Goal: Task Accomplishment & Management: Manage account settings

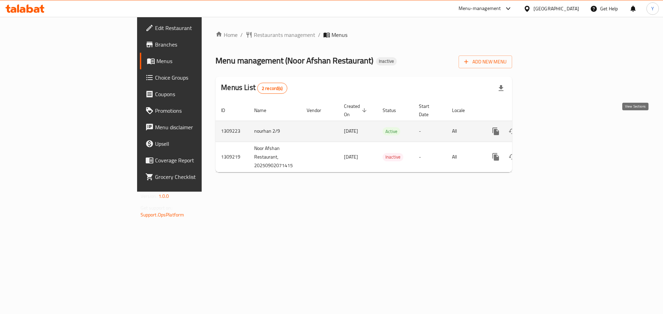
click at [549, 127] on icon "enhanced table" at bounding box center [545, 131] width 8 height 8
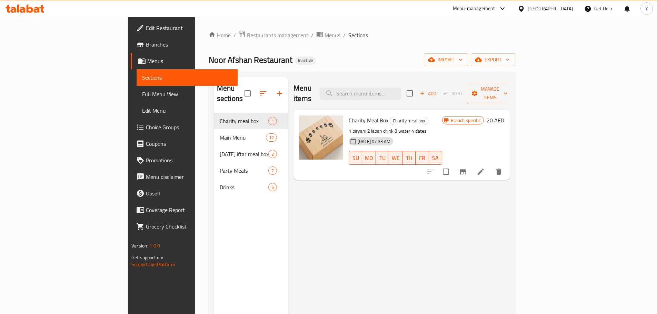
click at [142, 94] on span "Full Menu View" at bounding box center [187, 94] width 90 height 8
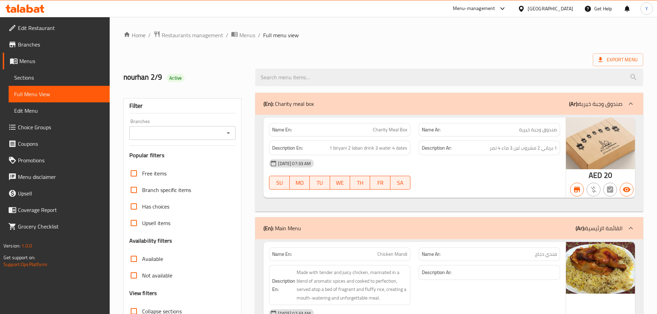
click at [422, 39] on ol "Home / Restaurants management / Menus / Full menu view" at bounding box center [384, 35] width 520 height 9
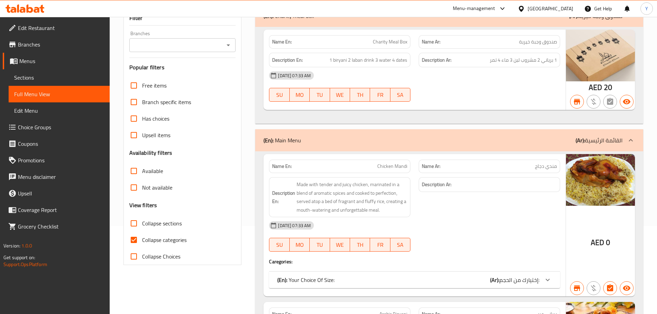
scroll to position [35, 0]
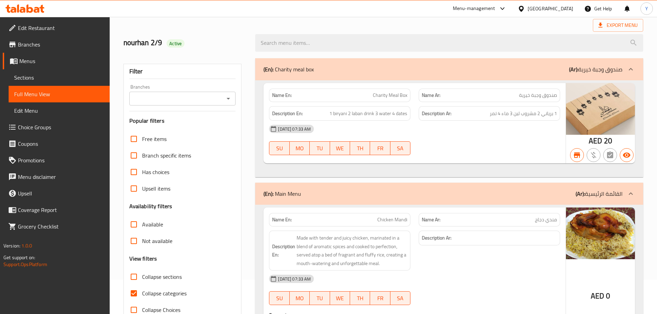
click at [183, 100] on input "Branches" at bounding box center [176, 99] width 91 height 10
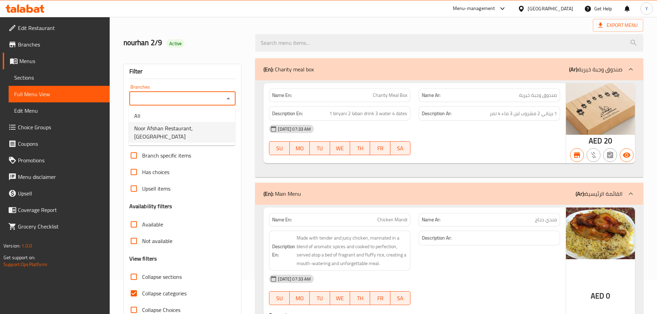
click at [182, 126] on span "Noor Afshan Restaurant, [GEOGRAPHIC_DATA]" at bounding box center [182, 132] width 96 height 17
type input "Noor Afshan Restaurant, [GEOGRAPHIC_DATA]"
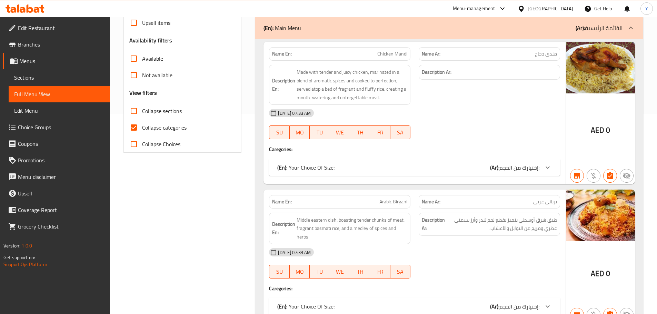
scroll to position [242, 0]
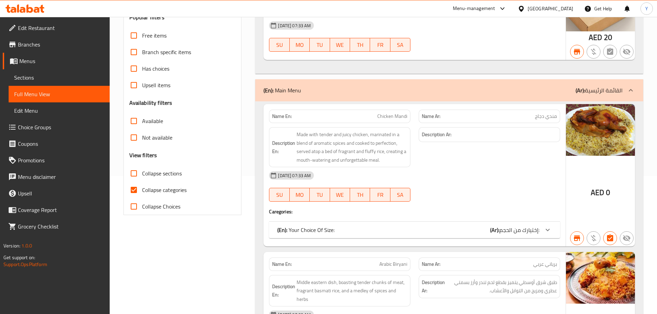
click at [145, 186] on span "Collapse categories" at bounding box center [164, 190] width 45 height 8
click at [142, 186] on input "Collapse categories" at bounding box center [134, 190] width 17 height 17
checkbox input "false"
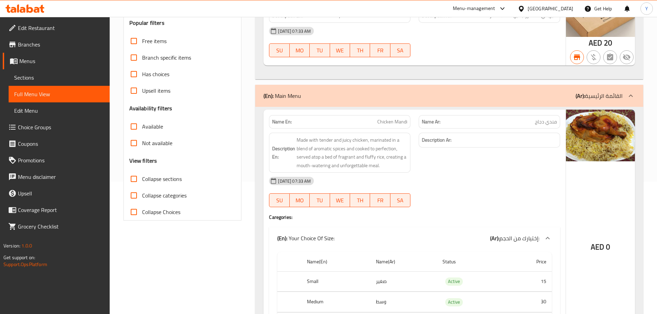
scroll to position [35, 0]
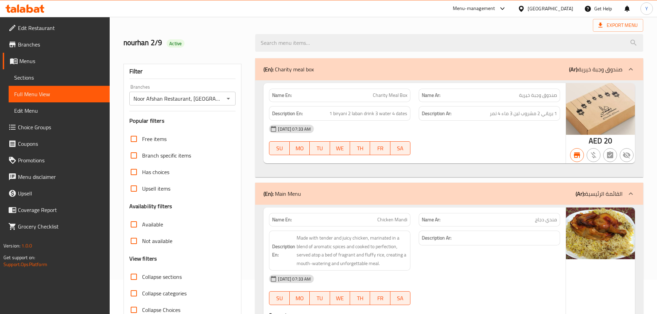
click at [144, 224] on span "Available" at bounding box center [152, 225] width 21 height 8
click at [142, 224] on input "Available" at bounding box center [134, 224] width 17 height 17
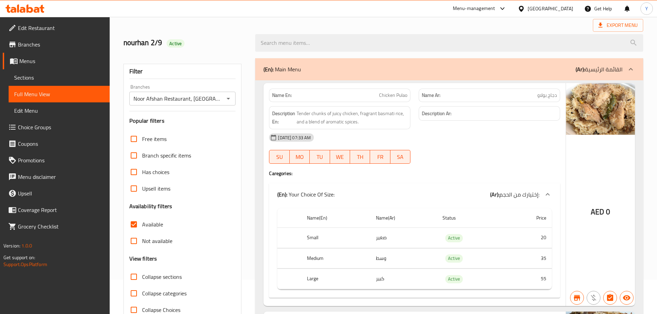
click at [150, 229] on span "Available" at bounding box center [152, 225] width 21 height 8
click at [142, 229] on input "Available" at bounding box center [134, 224] width 17 height 17
checkbox input "false"
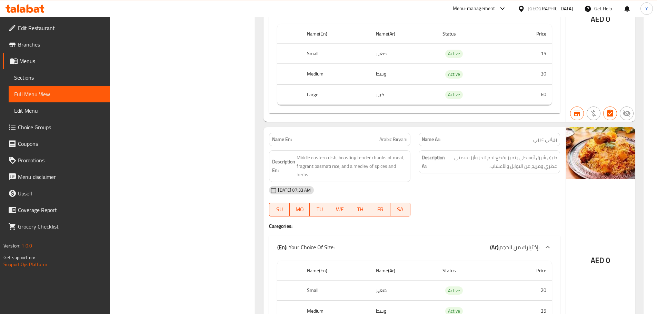
scroll to position [0, 0]
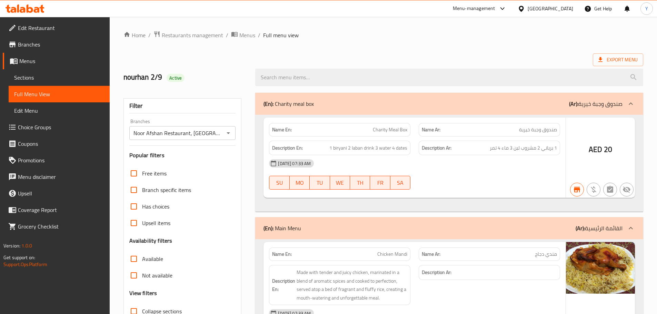
drag, startPoint x: 169, startPoint y: 216, endPoint x: 226, endPoint y: -4, distance: 227.4
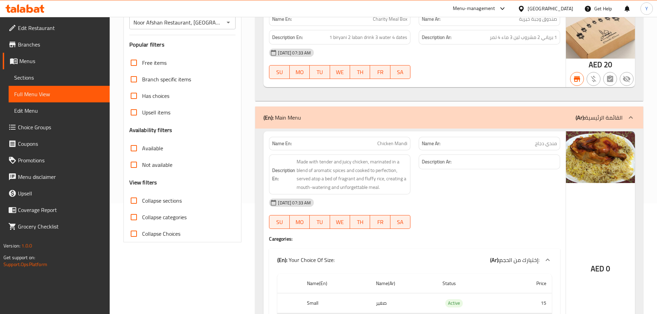
scroll to position [138, 0]
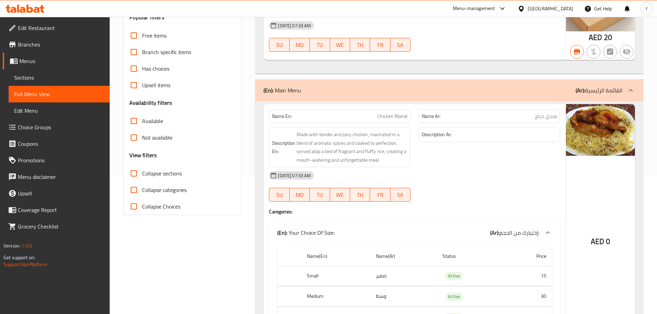
click at [151, 134] on span "Not available" at bounding box center [157, 138] width 30 height 8
click at [142, 134] on input "Not available" at bounding box center [134, 137] width 17 height 17
checkbox input "true"
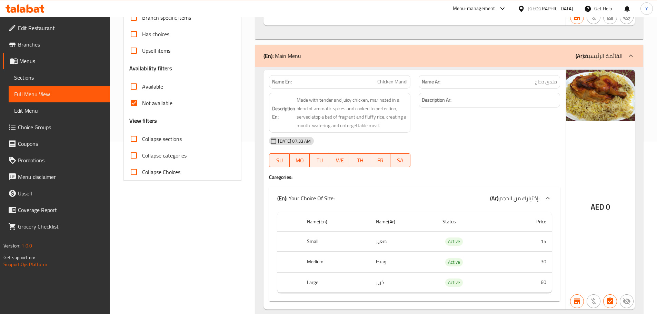
scroll to position [3484, 0]
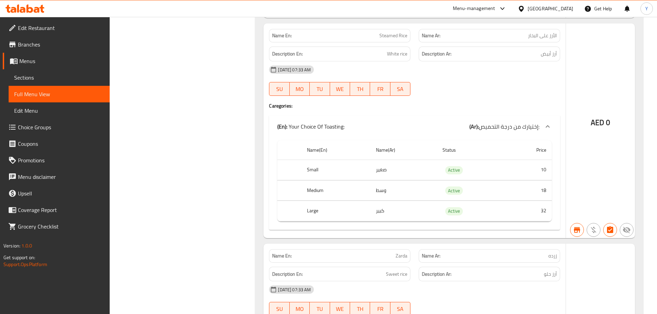
drag, startPoint x: 263, startPoint y: 93, endPoint x: 323, endPoint y: -42, distance: 147.6
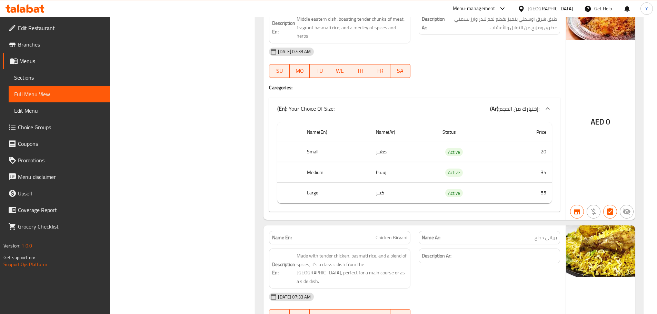
scroll to position [0, 0]
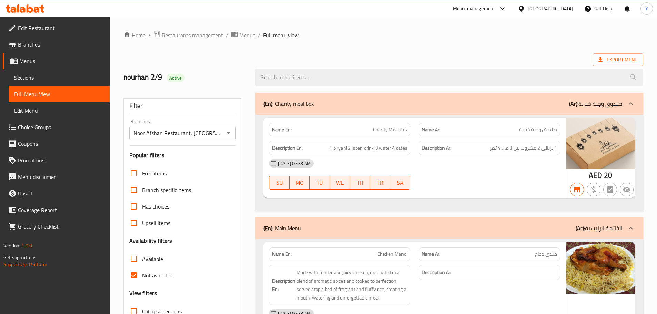
drag, startPoint x: 488, startPoint y: 221, endPoint x: 608, endPoint y: -42, distance: 288.6
click at [618, 56] on span "Export Menu" at bounding box center [618, 60] width 39 height 9
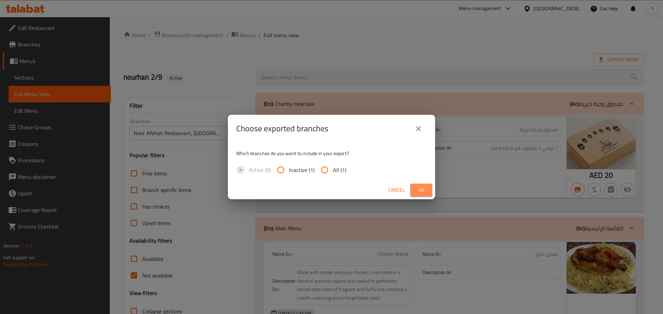
click at [430, 188] on button "Ok" at bounding box center [421, 190] width 22 height 13
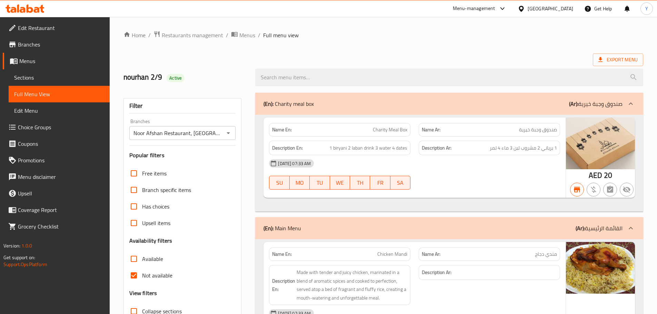
drag, startPoint x: 393, startPoint y: 65, endPoint x: 393, endPoint y: 58, distance: 6.2
click at [393, 65] on div at bounding box center [449, 78] width 397 height 26
click at [606, 57] on span "Export Menu" at bounding box center [618, 60] width 39 height 9
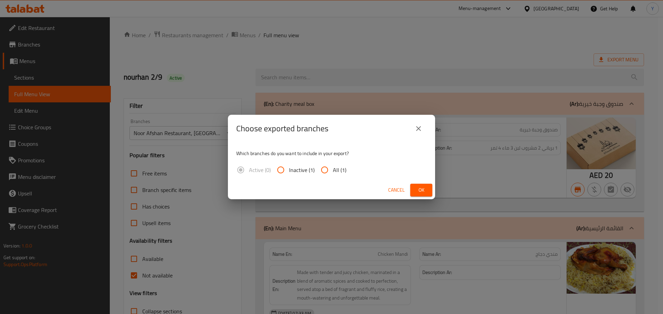
click at [344, 169] on span "All (1)" at bounding box center [339, 170] width 13 height 8
click at [333, 169] on input "All (1)" at bounding box center [324, 170] width 17 height 17
radio input "true"
click at [426, 189] on span "Ok" at bounding box center [421, 190] width 11 height 9
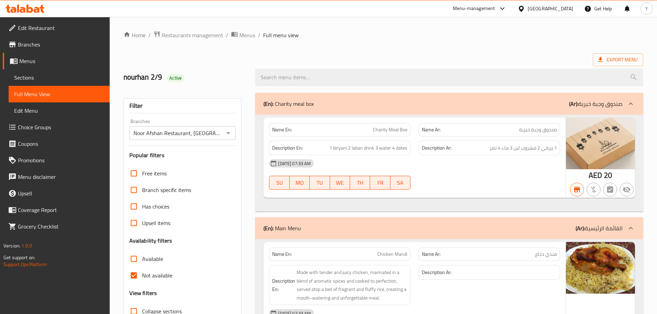
drag, startPoint x: 557, startPoint y: 28, endPoint x: 441, endPoint y: 39, distance: 116.5
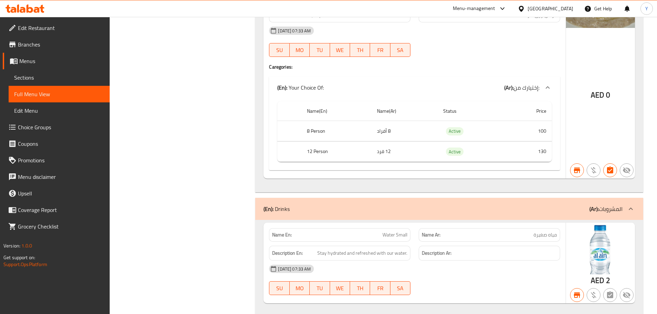
scroll to position [3797, 0]
drag, startPoint x: 489, startPoint y: 155, endPoint x: 493, endPoint y: 331, distance: 175.7
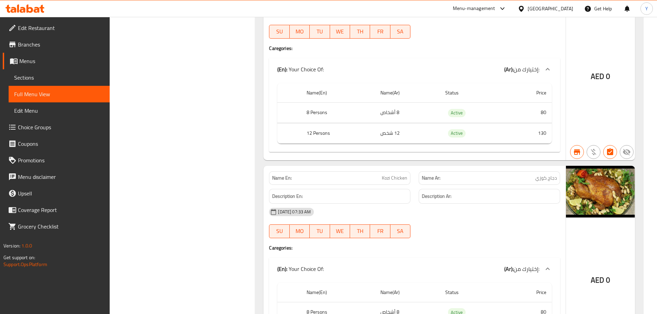
scroll to position [0, 0]
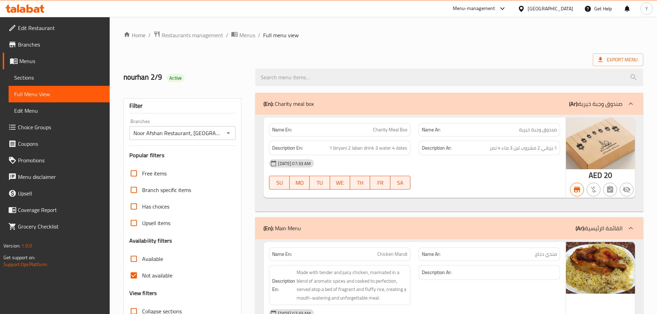
drag, startPoint x: 462, startPoint y: 252, endPoint x: 509, endPoint y: -29, distance: 284.6
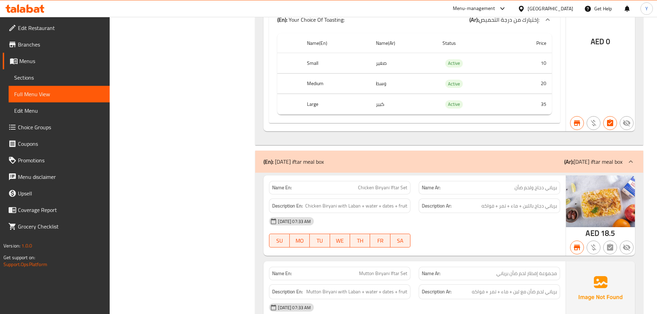
scroll to position [2347, 0]
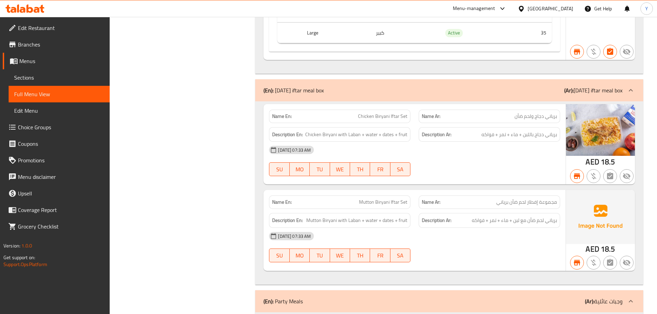
copy span "Biryani"
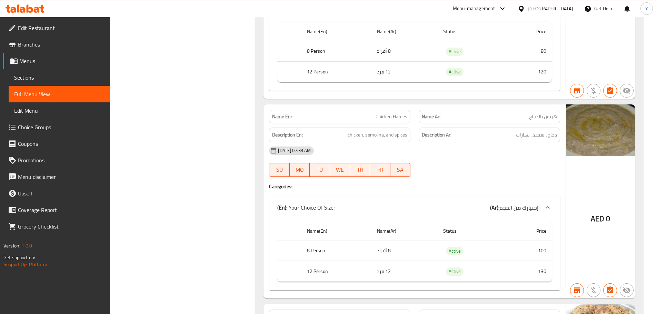
scroll to position [0, 0]
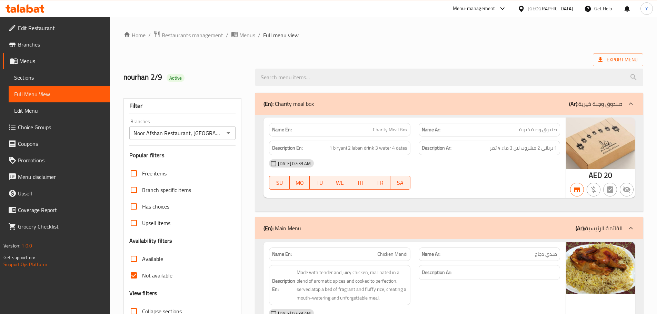
drag, startPoint x: 446, startPoint y: 196, endPoint x: 476, endPoint y: -42, distance: 239.3
drag, startPoint x: 471, startPoint y: 238, endPoint x: 493, endPoint y: 27, distance: 212.7
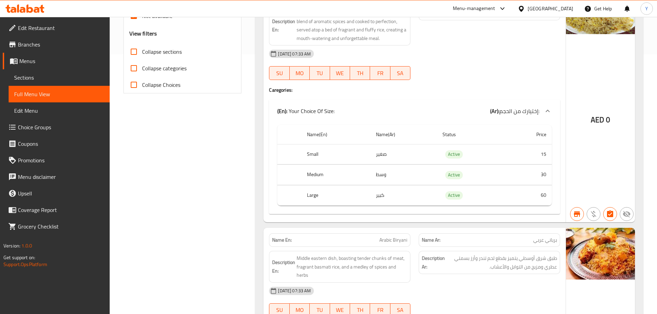
scroll to position [311, 0]
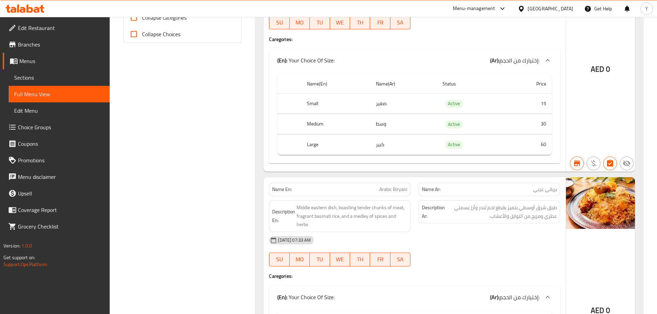
click at [407, 187] on span "Arabic Biryani" at bounding box center [394, 189] width 28 height 7
copy span "Biryani"
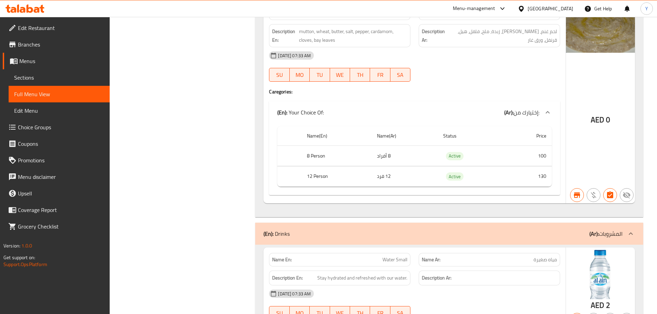
scroll to position [3935, 0]
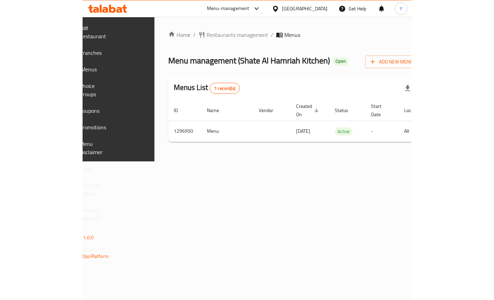
scroll to position [0, 124]
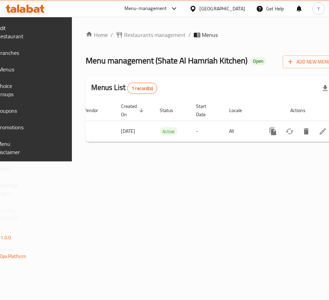
drag, startPoint x: 142, startPoint y: 132, endPoint x: 402, endPoint y: 120, distance: 260.2
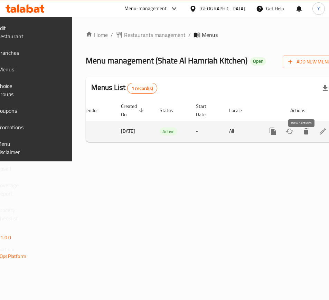
click at [318, 136] on icon "enhanced table" at bounding box center [322, 131] width 8 height 8
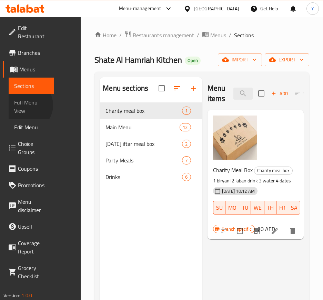
click at [26, 105] on span "Full Menu View" at bounding box center [31, 106] width 34 height 17
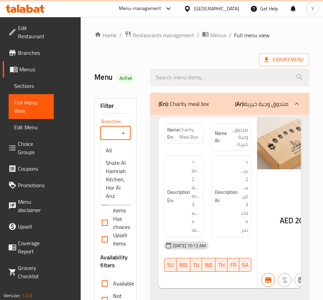
click at [116, 134] on input "Branches" at bounding box center [109, 133] width 15 height 10
click at [121, 178] on span "Shate Al Hamriah Kitchen, Hor Al Anz" at bounding box center [116, 179] width 20 height 41
type input "Shate Al Hamriah Kitchen, Hor Al Anz"
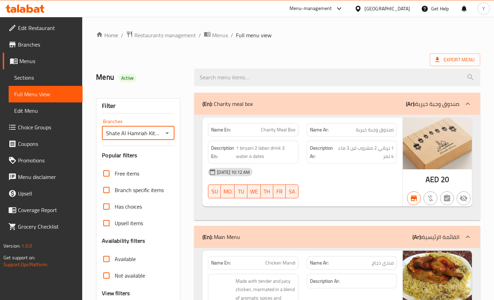
click at [226, 121] on div "Name En: Charity Meal Box" at bounding box center [253, 130] width 98 height 22
copy strong "Name En:"
click at [226, 121] on div "Name En: Charity Meal Box" at bounding box center [253, 130] width 98 height 22
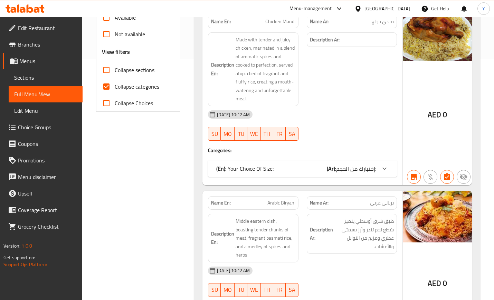
click at [116, 77] on label "Collapse sections" at bounding box center [126, 70] width 56 height 17
click at [115, 77] on input "Collapse sections" at bounding box center [106, 70] width 17 height 17
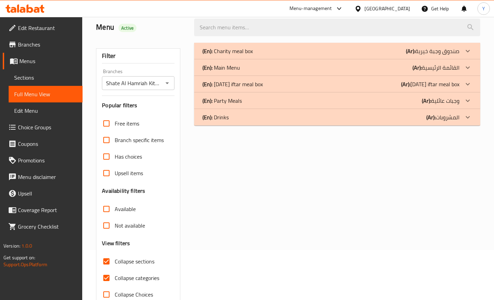
scroll to position [67, 0]
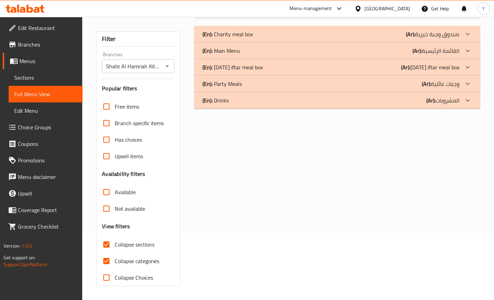
click at [120, 244] on span "Collapse sections" at bounding box center [135, 245] width 40 height 8
click at [115, 244] on input "Collapse sections" at bounding box center [106, 244] width 17 height 17
checkbox input "false"
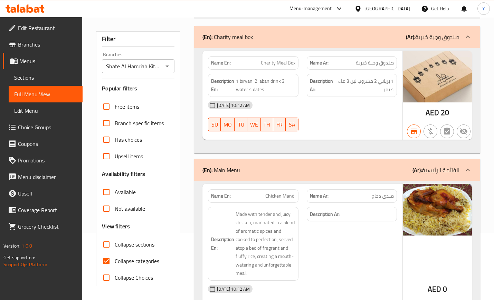
click at [113, 258] on input "Collapse categories" at bounding box center [106, 261] width 17 height 17
checkbox input "false"
click at [117, 192] on span "Available" at bounding box center [125, 192] width 21 height 8
click at [115, 192] on input "Available" at bounding box center [106, 192] width 17 height 17
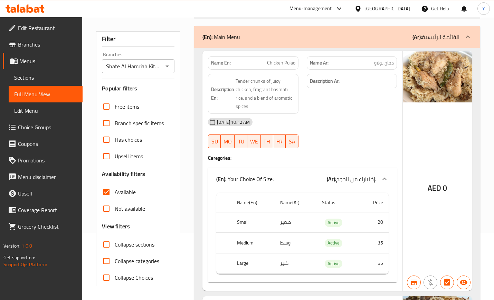
click at [124, 193] on span "Available" at bounding box center [125, 192] width 21 height 8
click at [115, 193] on input "Available" at bounding box center [106, 192] width 17 height 17
checkbox input "false"
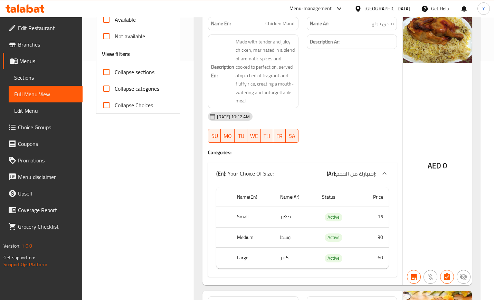
scroll to position [49, 0]
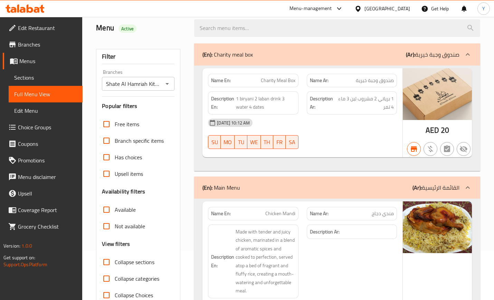
drag, startPoint x: 128, startPoint y: 219, endPoint x: 158, endPoint y: 77, distance: 145.2
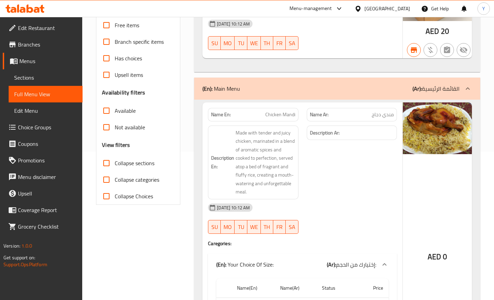
scroll to position [173, 0]
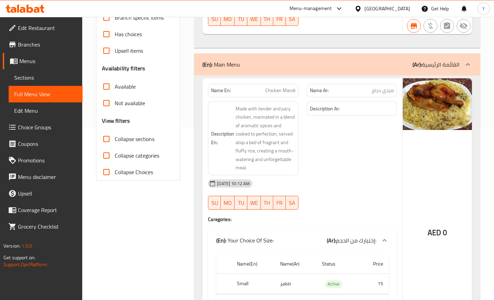
click at [127, 104] on span "Not available" at bounding box center [130, 103] width 30 height 8
click at [115, 104] on input "Not available" at bounding box center [106, 103] width 17 height 17
checkbox input "true"
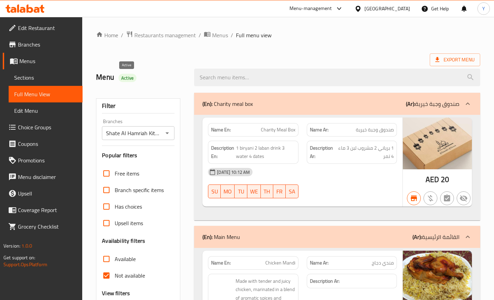
click at [129, 78] on span "Active" at bounding box center [127, 78] width 18 height 7
copy span "Active"
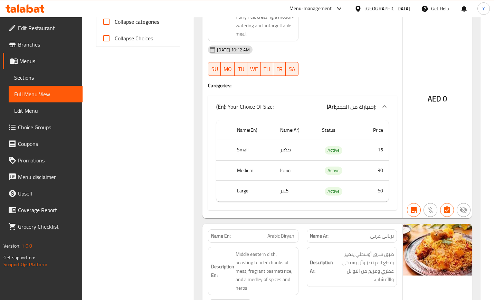
scroll to position [3703, 0]
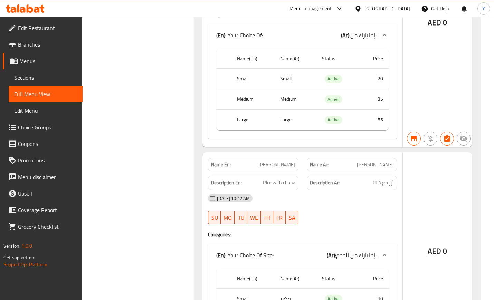
drag, startPoint x: 415, startPoint y: 98, endPoint x: 457, endPoint y: -62, distance: 165.4
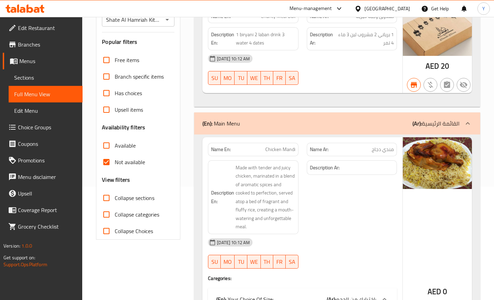
scroll to position [0, 0]
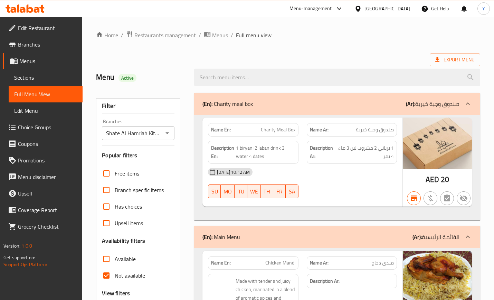
drag, startPoint x: 408, startPoint y: -52, endPoint x: 409, endPoint y: -58, distance: 5.7
click at [328, 61] on span "Export Menu" at bounding box center [454, 60] width 39 height 9
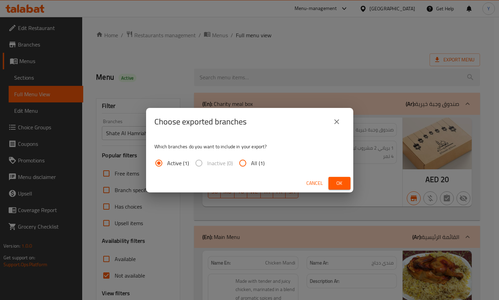
click at [255, 166] on span "All (1)" at bounding box center [257, 163] width 13 height 8
click at [251, 166] on input "All (1)" at bounding box center [242, 163] width 17 height 17
radio input "true"
click at [328, 186] on span "Ok" at bounding box center [339, 183] width 11 height 9
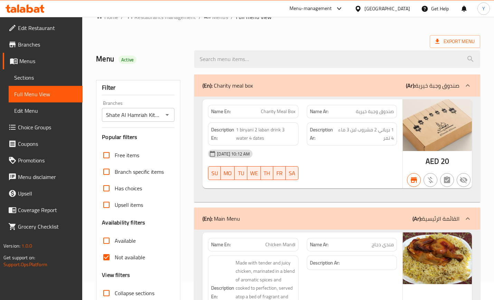
scroll to position [35, 0]
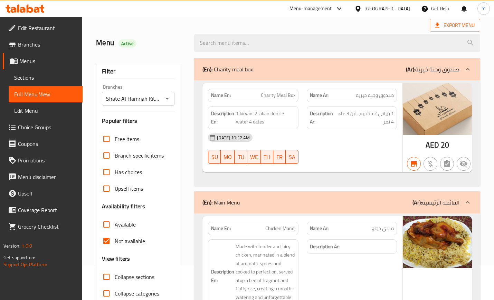
click at [328, 172] on div "AED 0" at bounding box center [436, 127] width 69 height 89
